Goal: Task Accomplishment & Management: Complete application form

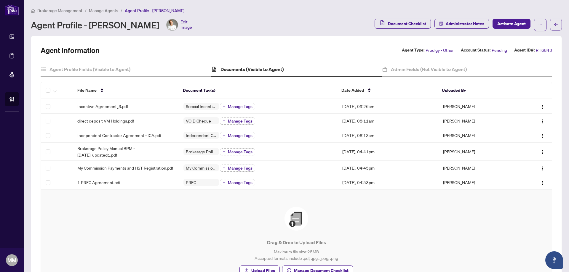
click at [94, 9] on span "Manage Agents" at bounding box center [103, 10] width 29 height 5
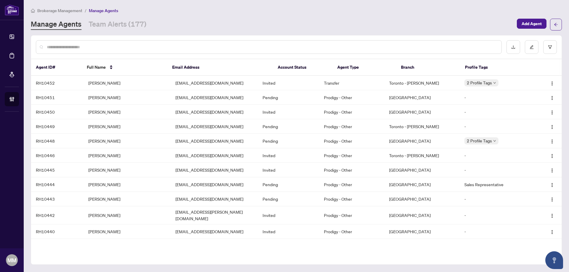
click at [328, 49] on input "text" at bounding box center [272, 47] width 450 height 7
type input "*****"
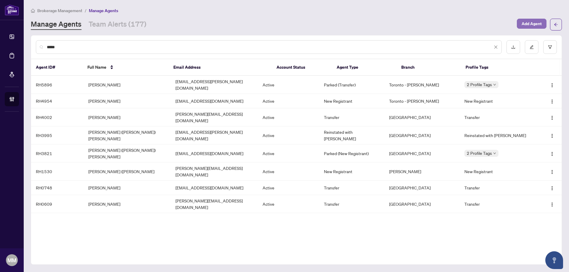
click at [537, 20] on span "Add Agent" at bounding box center [532, 23] width 20 height 9
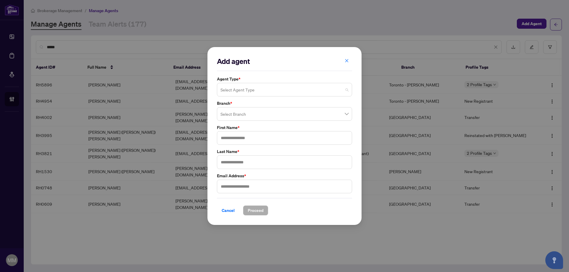
click at [338, 88] on input "search" at bounding box center [282, 90] width 123 height 13
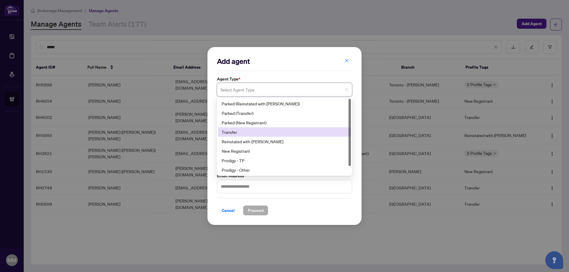
click at [308, 135] on div "Transfer" at bounding box center [285, 132] width 126 height 7
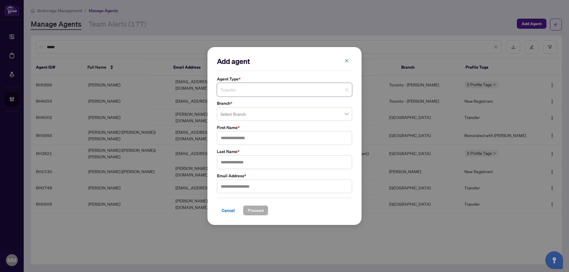
click at [323, 89] on span "Transfer" at bounding box center [285, 89] width 128 height 11
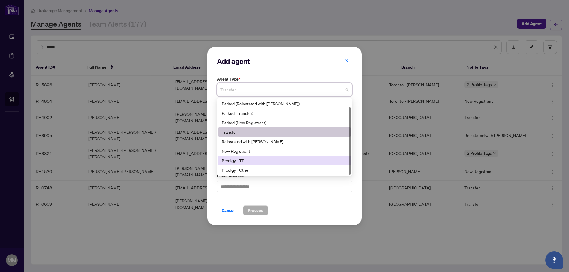
scroll to position [9, 0]
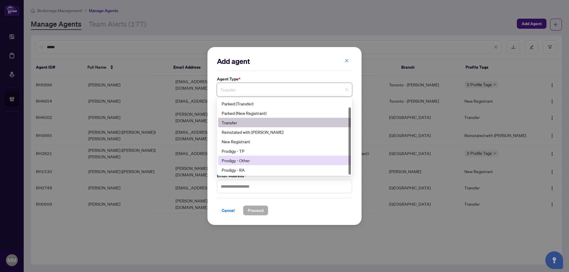
click at [283, 162] on div "Prodigy - Other" at bounding box center [285, 160] width 126 height 7
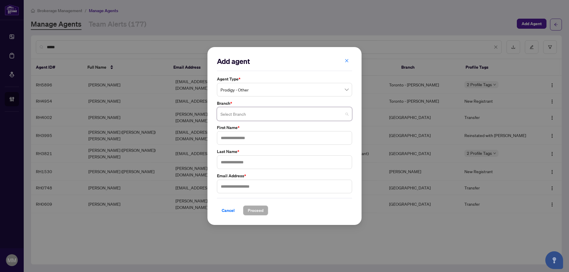
click at [302, 108] on input "search" at bounding box center [282, 114] width 123 height 13
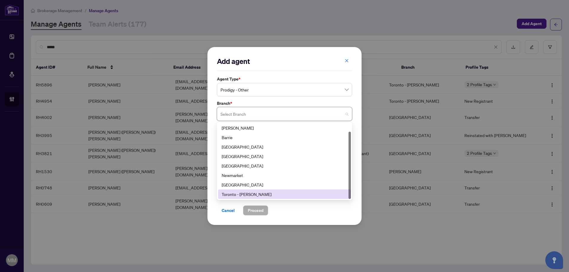
click at [275, 191] on div "Toronto - [PERSON_NAME]" at bounding box center [285, 194] width 126 height 7
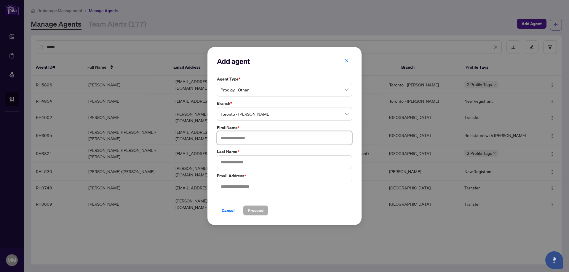
click at [290, 143] on input "text" at bounding box center [284, 138] width 135 height 14
type input "*****"
type input "**********"
click at [263, 208] on span "Proceed" at bounding box center [256, 210] width 16 height 9
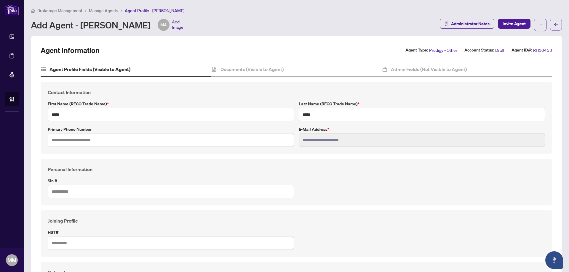
scroll to position [30, 0]
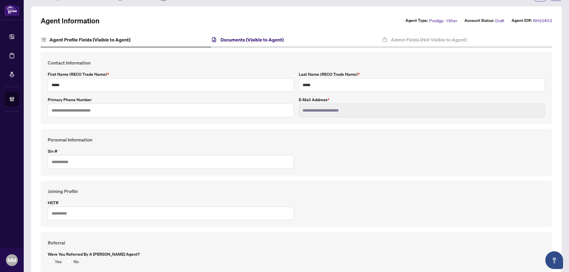
click at [259, 39] on h4 "Documents (Visible to Agent)" at bounding box center [252, 39] width 63 height 7
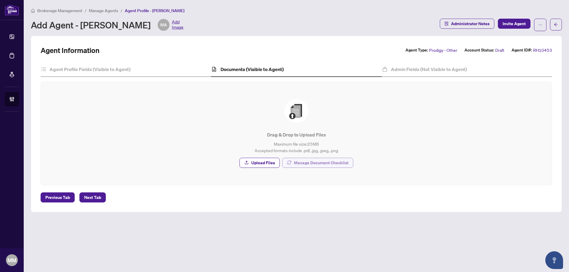
click at [309, 164] on span "Manage Document Checklist" at bounding box center [321, 162] width 55 height 9
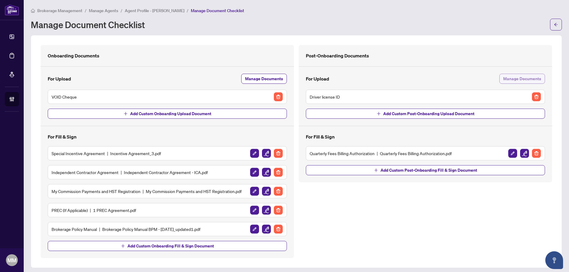
click at [510, 78] on span "Manage Documents" at bounding box center [522, 78] width 38 height 9
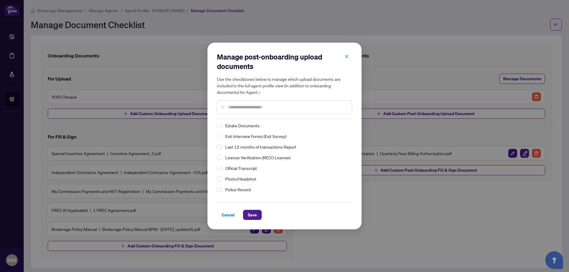
scroll to position [30, 0]
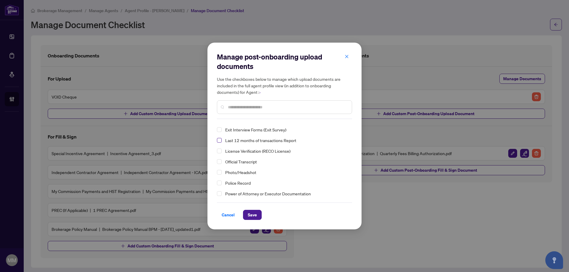
click at [217, 141] on span "Select Last 12 months of transactions Report" at bounding box center [219, 140] width 5 height 5
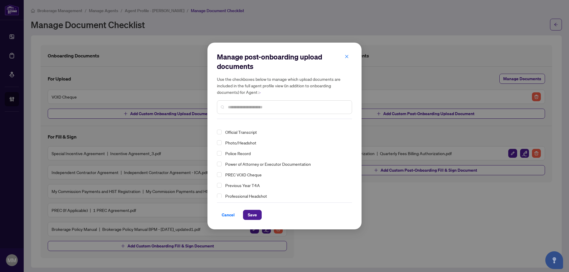
click at [221, 146] on div "Photo/Headshot" at bounding box center [283, 142] width 132 height 7
click at [220, 142] on span "Select Photo/Headshot" at bounding box center [219, 143] width 5 height 5
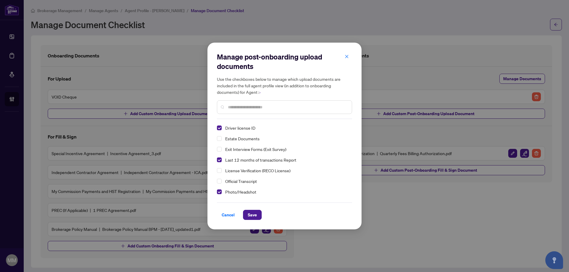
scroll to position [0, 0]
click at [255, 214] on span "Save" at bounding box center [252, 214] width 9 height 9
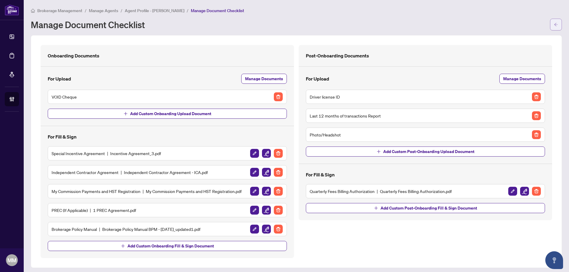
click at [556, 25] on button "button" at bounding box center [556, 25] width 12 height 12
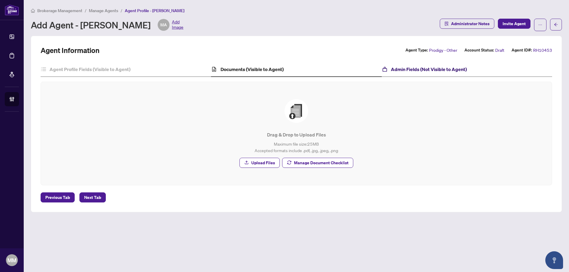
click at [455, 68] on h4 "Admin Fields (Not Visible to Agent)" at bounding box center [429, 69] width 76 height 7
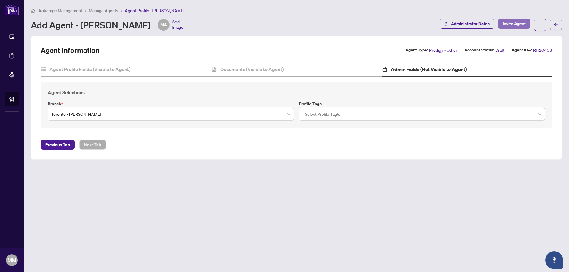
click at [504, 28] on span "Invite Agent" at bounding box center [514, 23] width 23 height 9
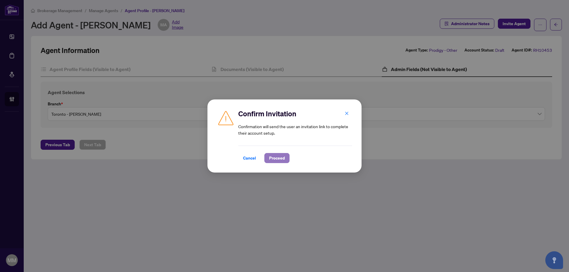
click at [276, 163] on span "Proceed" at bounding box center [277, 158] width 16 height 9
